Goal: Information Seeking & Learning: Learn about a topic

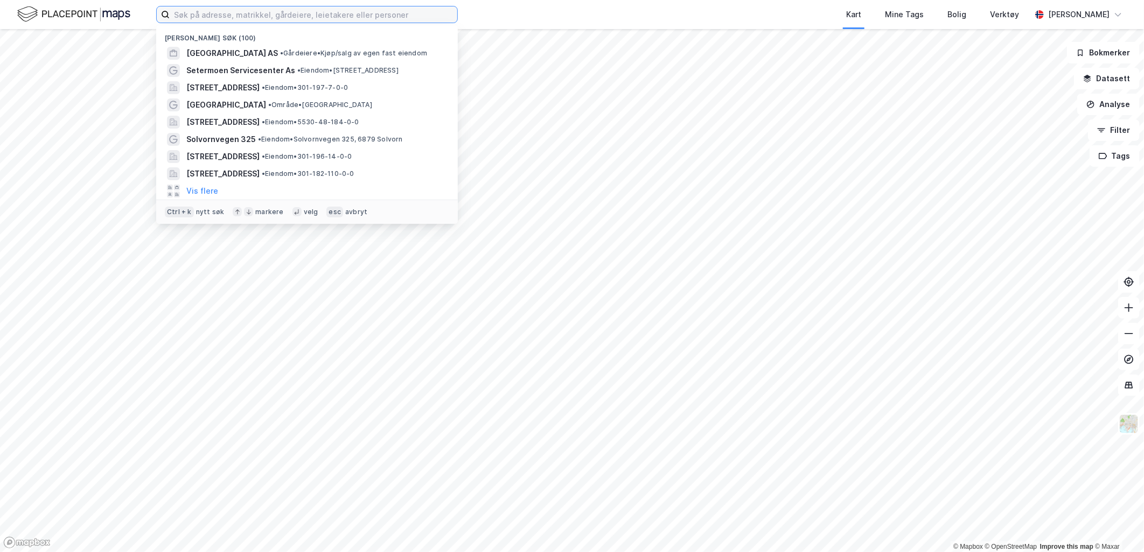
click at [364, 18] on input at bounding box center [313, 14] width 287 height 16
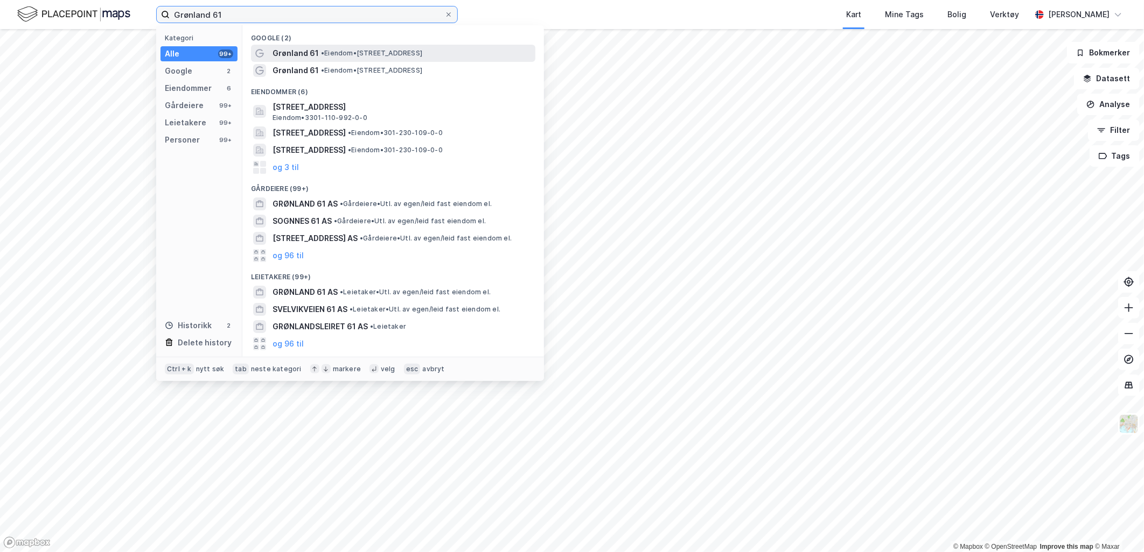
type input "Grønland 61"
click at [327, 49] on span "• Eiendom • [STREET_ADDRESS]" at bounding box center [371, 53] width 101 height 9
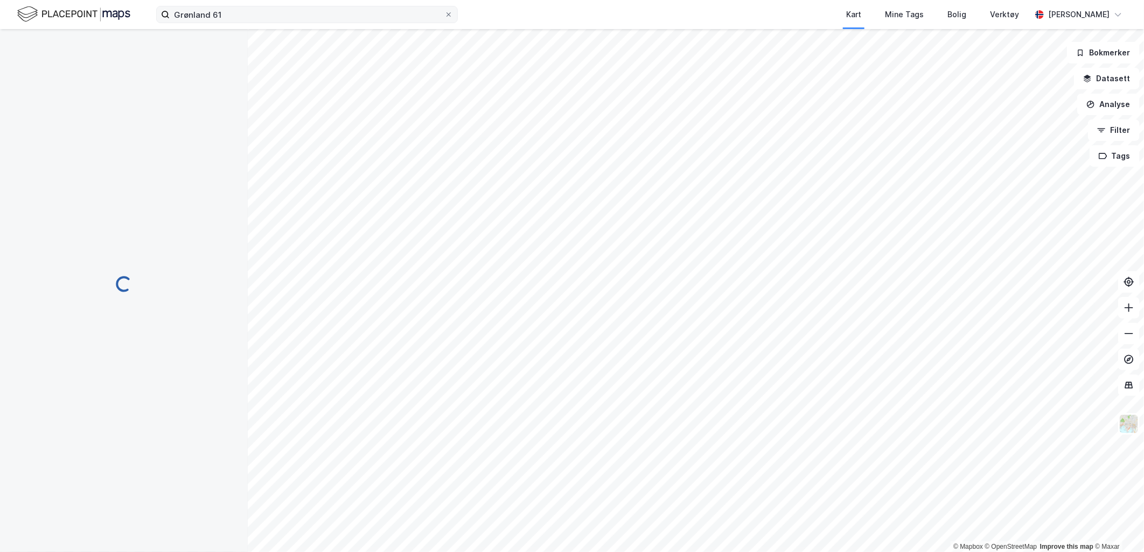
click at [253, 6] on div "Grønland 61 Kart Mine Tags Bolig Verktøy [PERSON_NAME]" at bounding box center [572, 14] width 1144 height 29
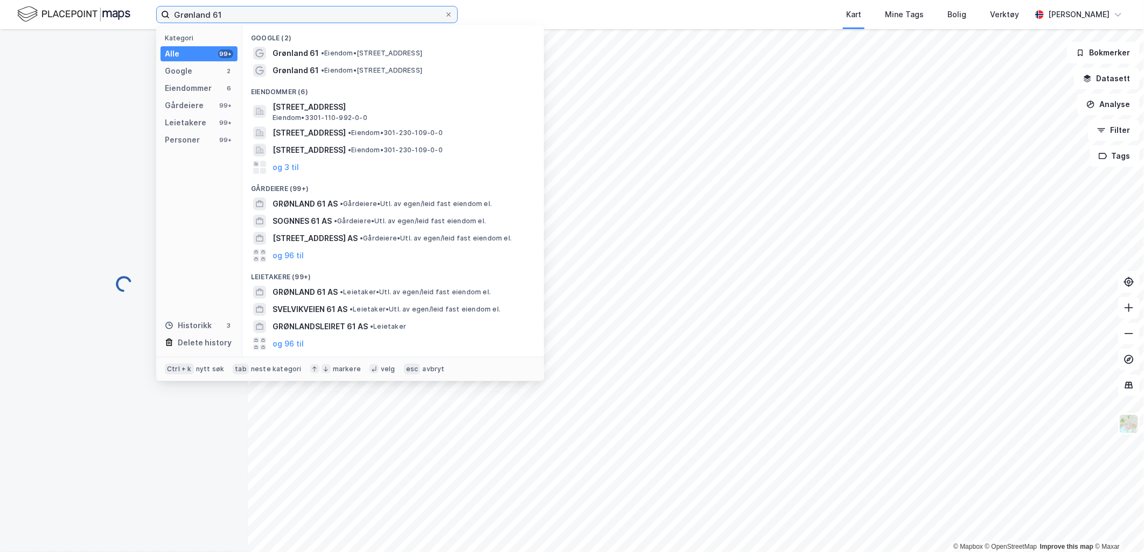
click at [253, 10] on input "Grønland 61" at bounding box center [307, 14] width 275 height 16
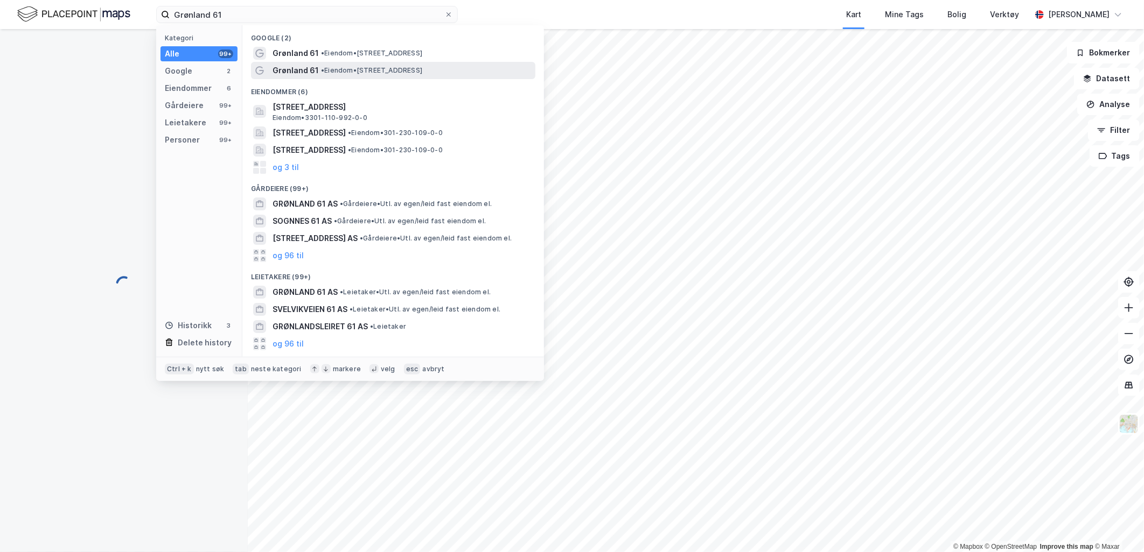
click at [305, 67] on span "Grønland 61" at bounding box center [295, 70] width 46 height 13
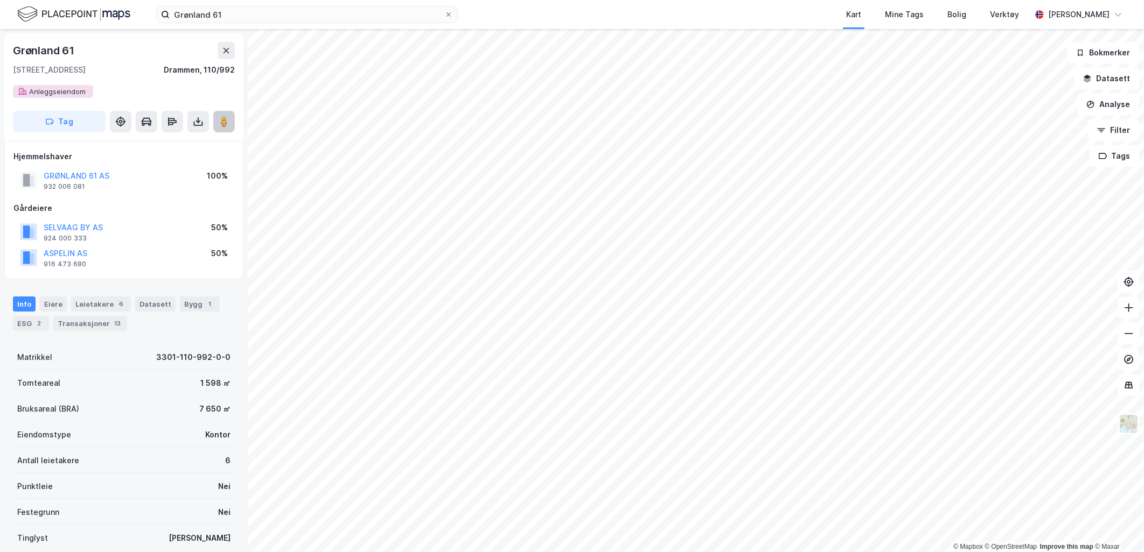
click at [222, 125] on image at bounding box center [224, 121] width 6 height 11
